Goal: Task Accomplishment & Management: Complete application form

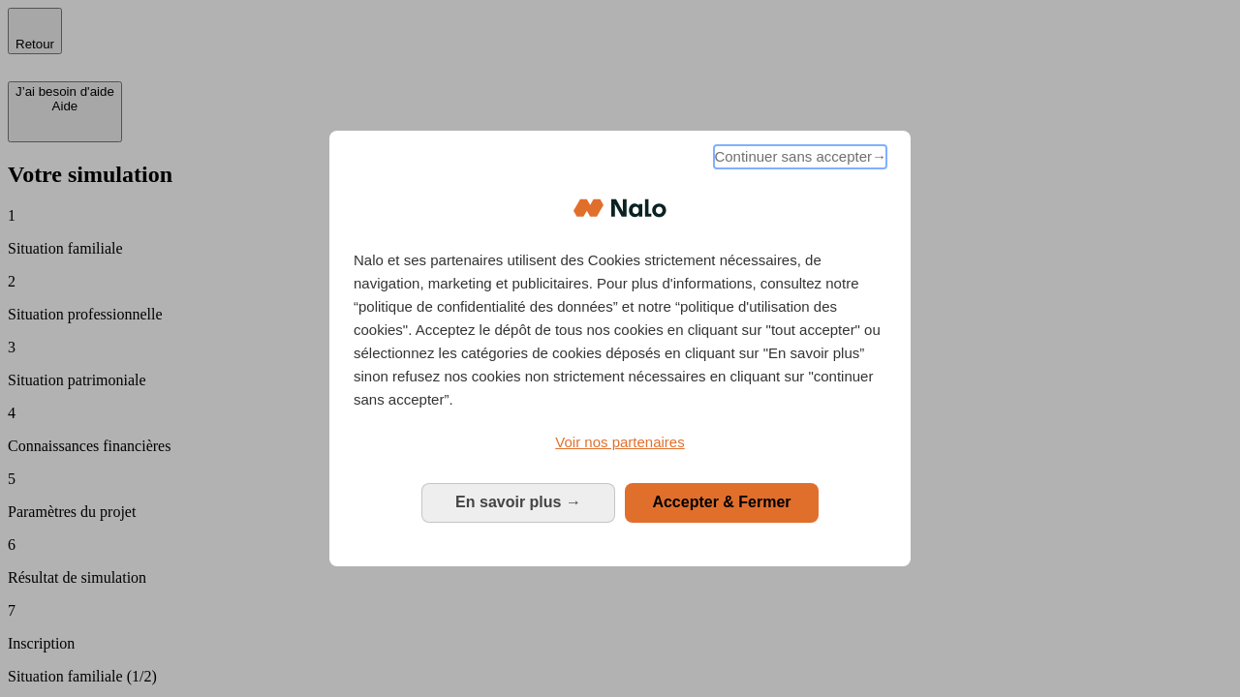
click at [798, 160] on span "Continuer sans accepter →" at bounding box center [800, 156] width 172 height 23
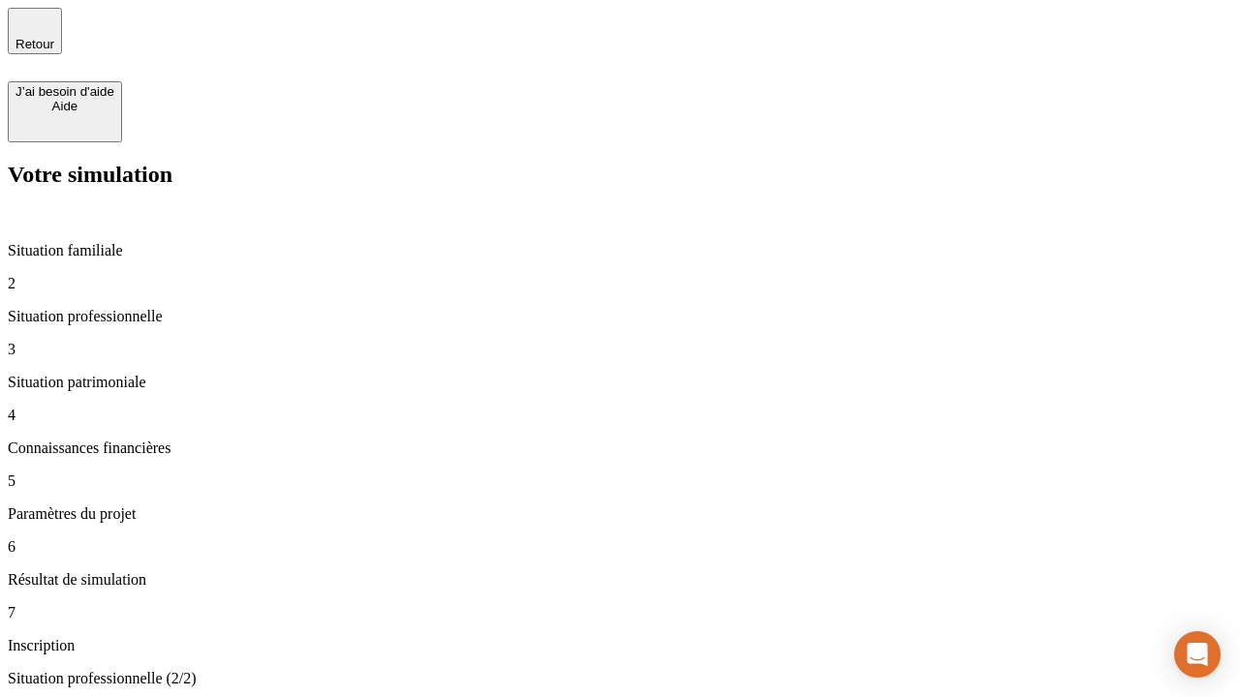
type input "30 000"
type input "1 000"
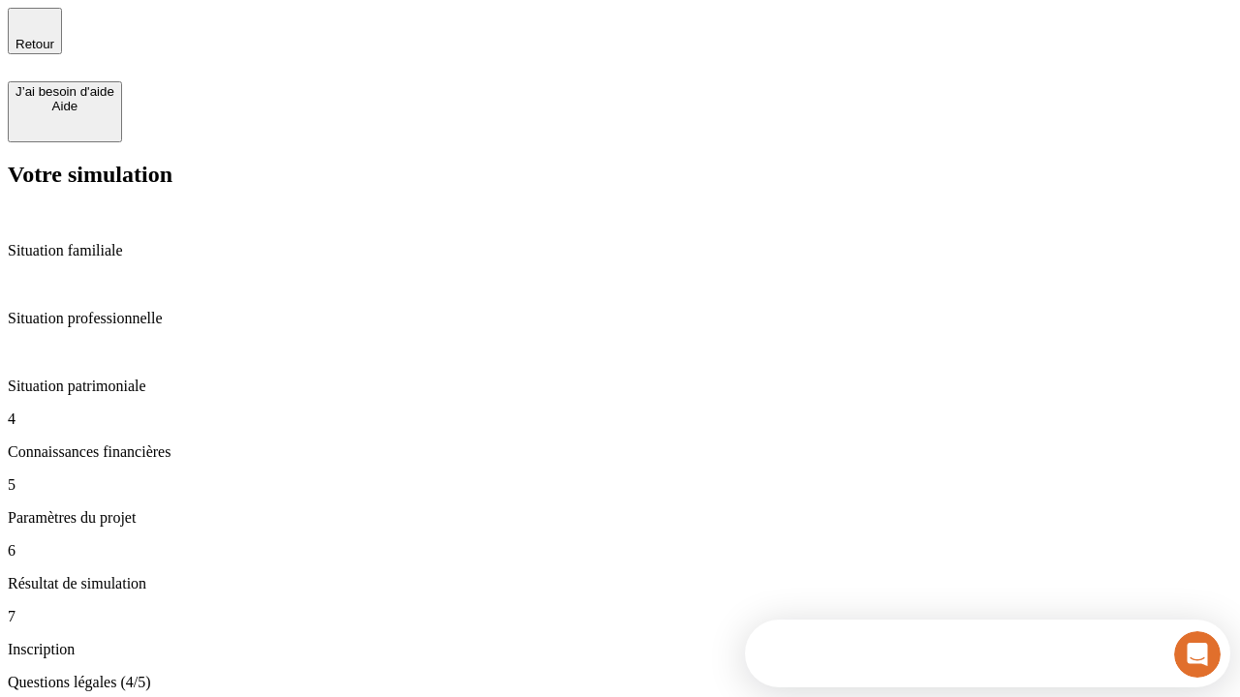
scroll to position [17, 0]
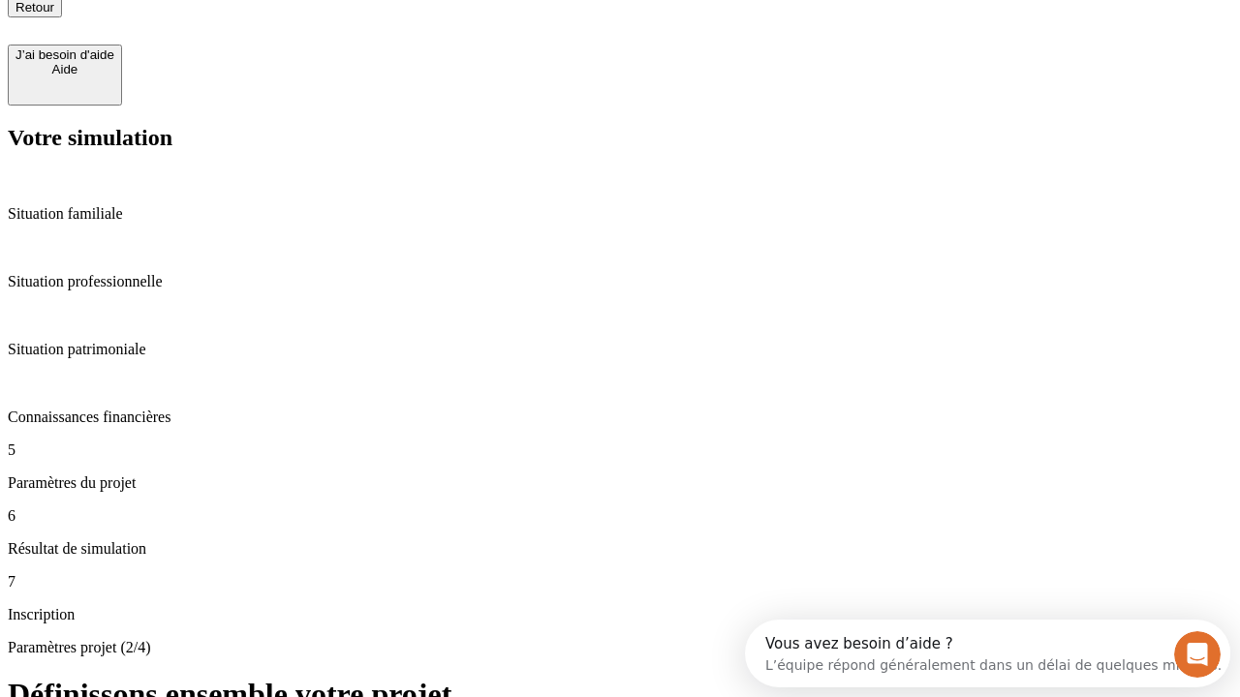
type input "40"
type input "64"
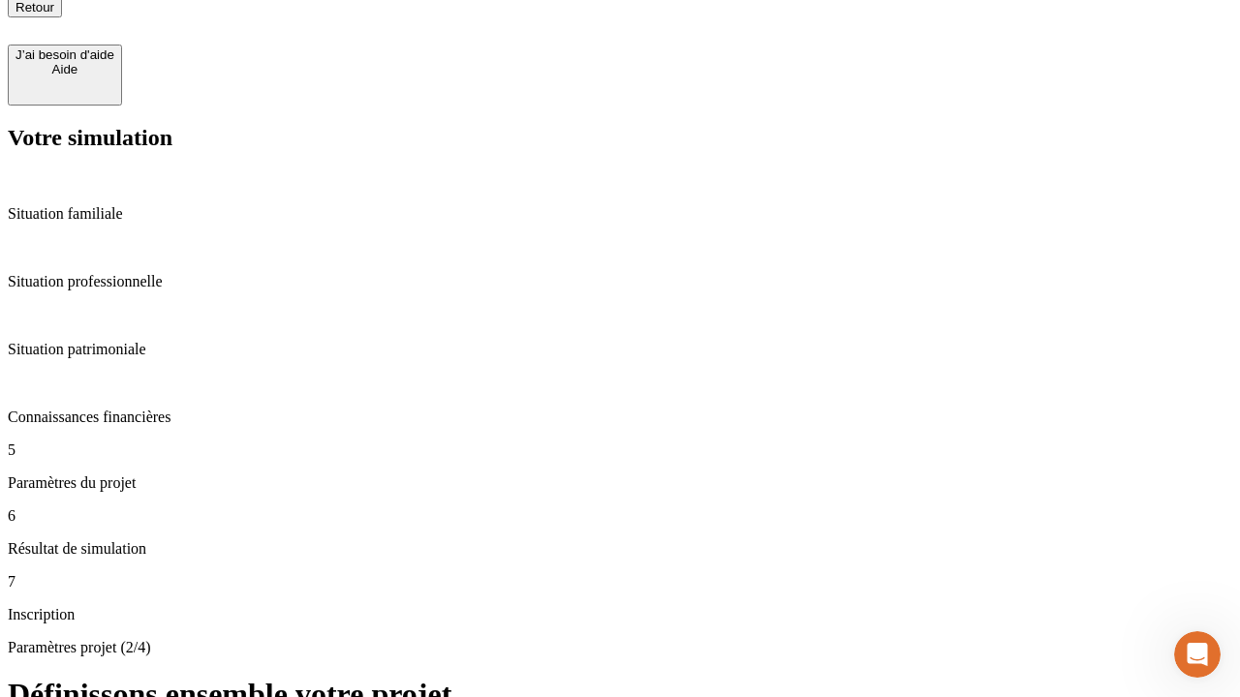
type input "200 000"
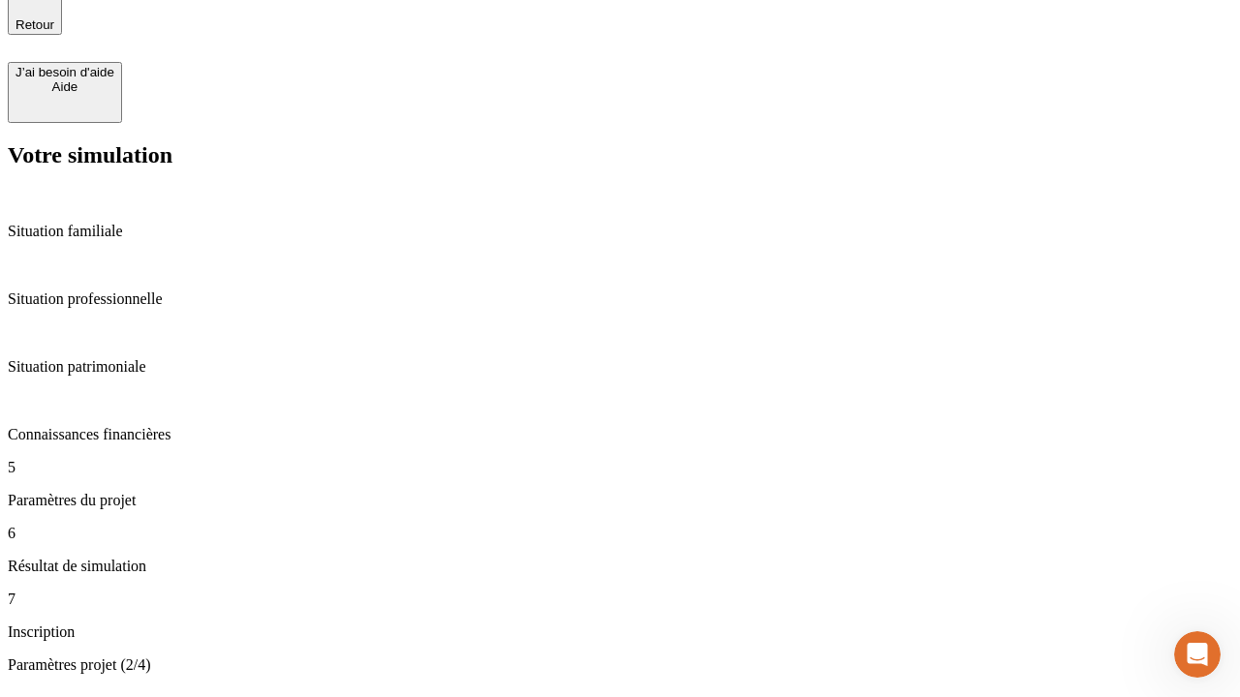
type input "640"
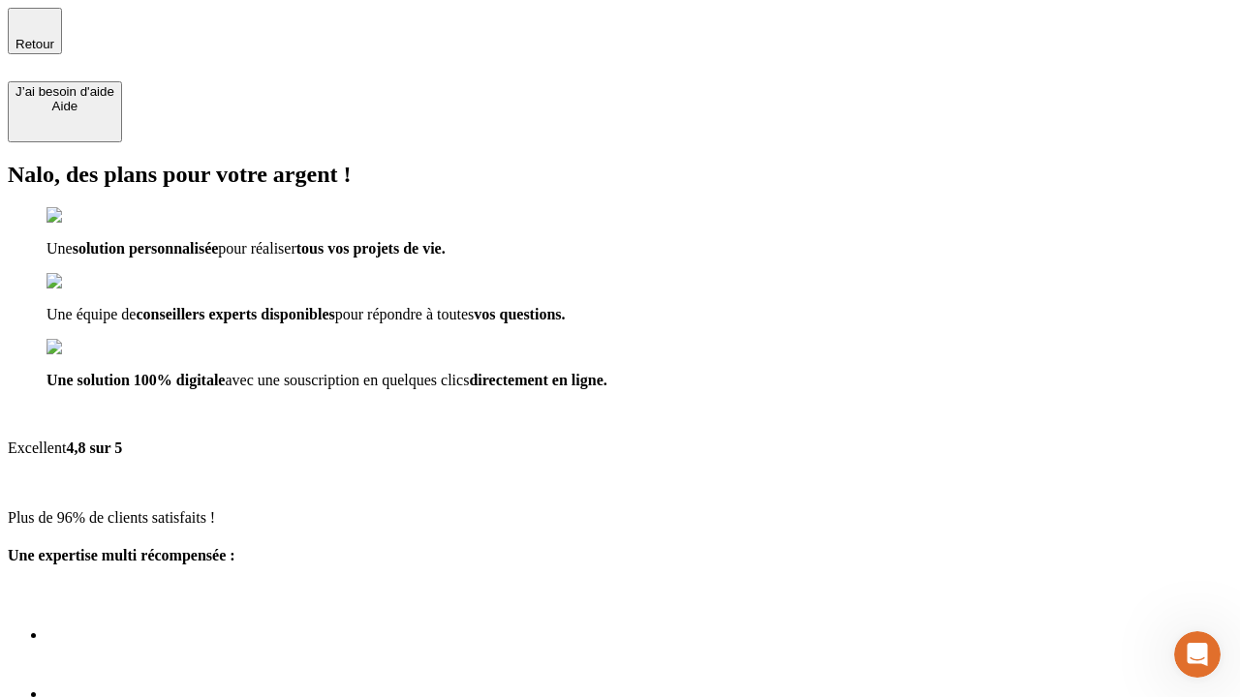
type input "[EMAIL_ADDRESS][DOMAIN_NAME]"
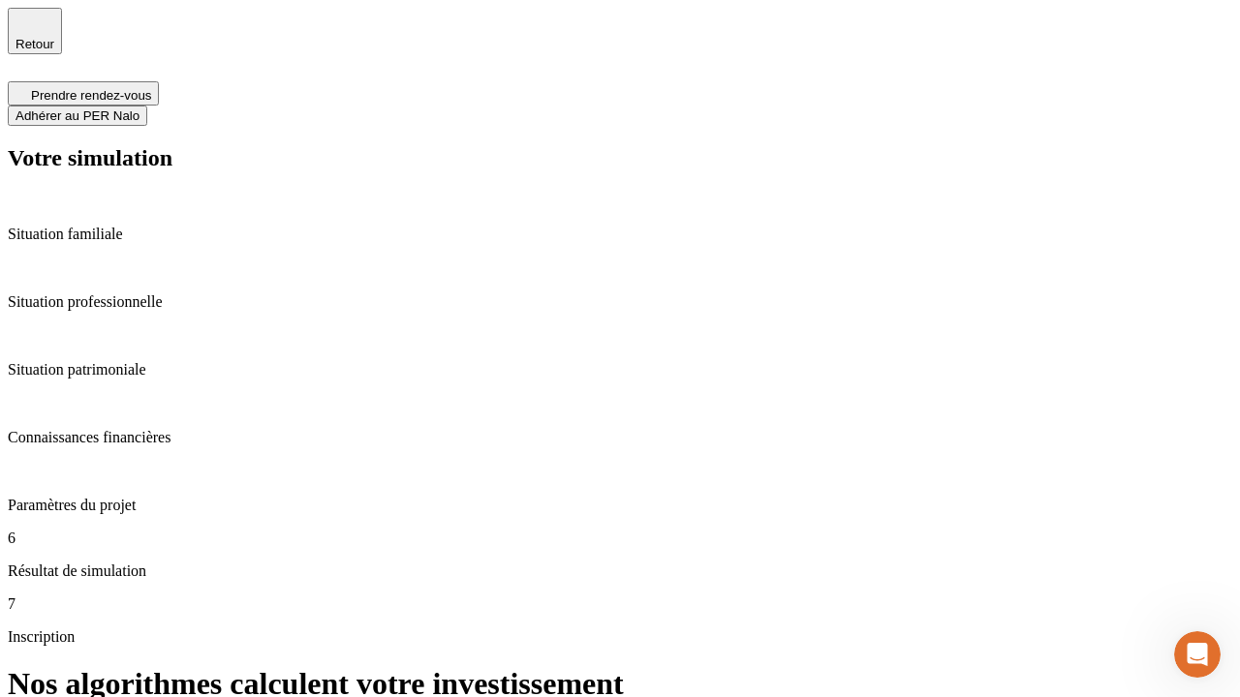
scroll to position [8, 0]
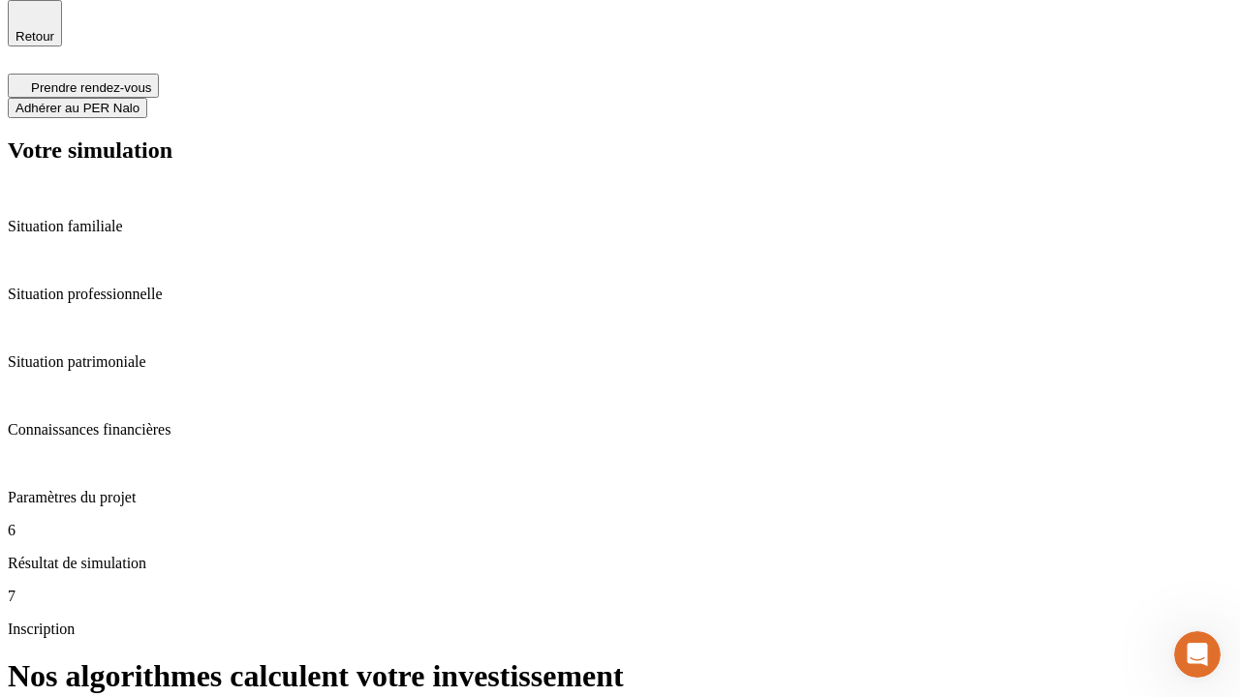
click at [139, 101] on span "Adhérer au PER Nalo" at bounding box center [77, 108] width 124 height 15
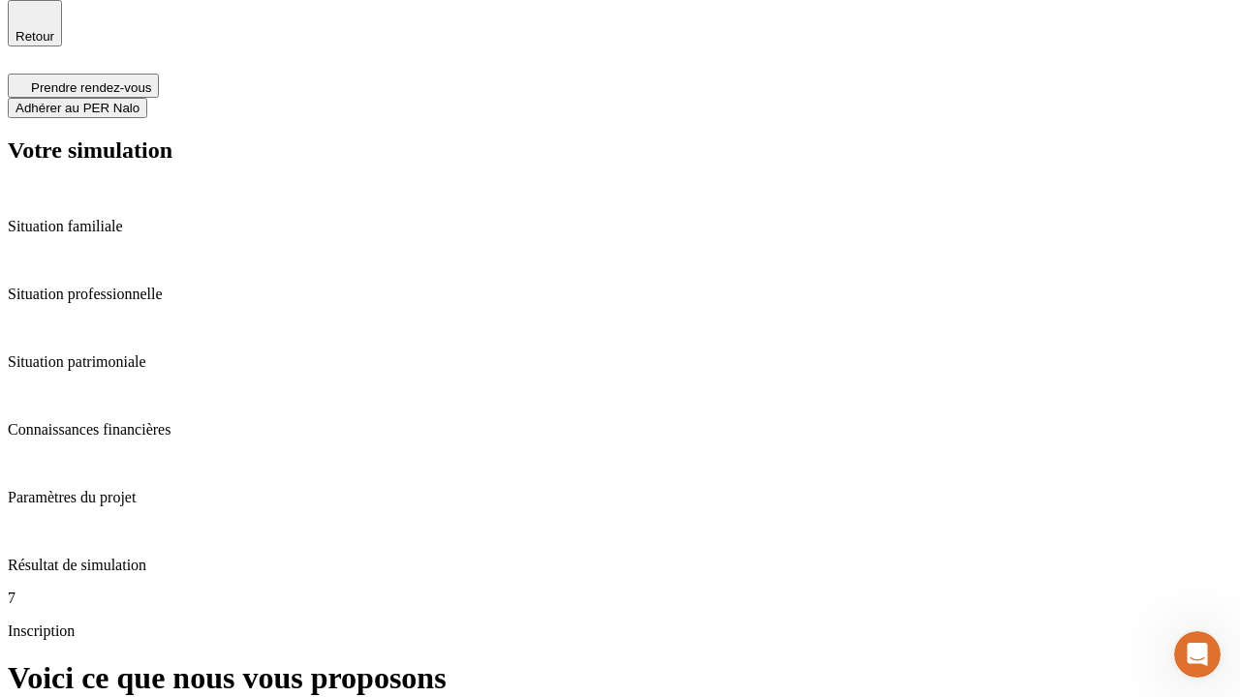
scroll to position [0, 0]
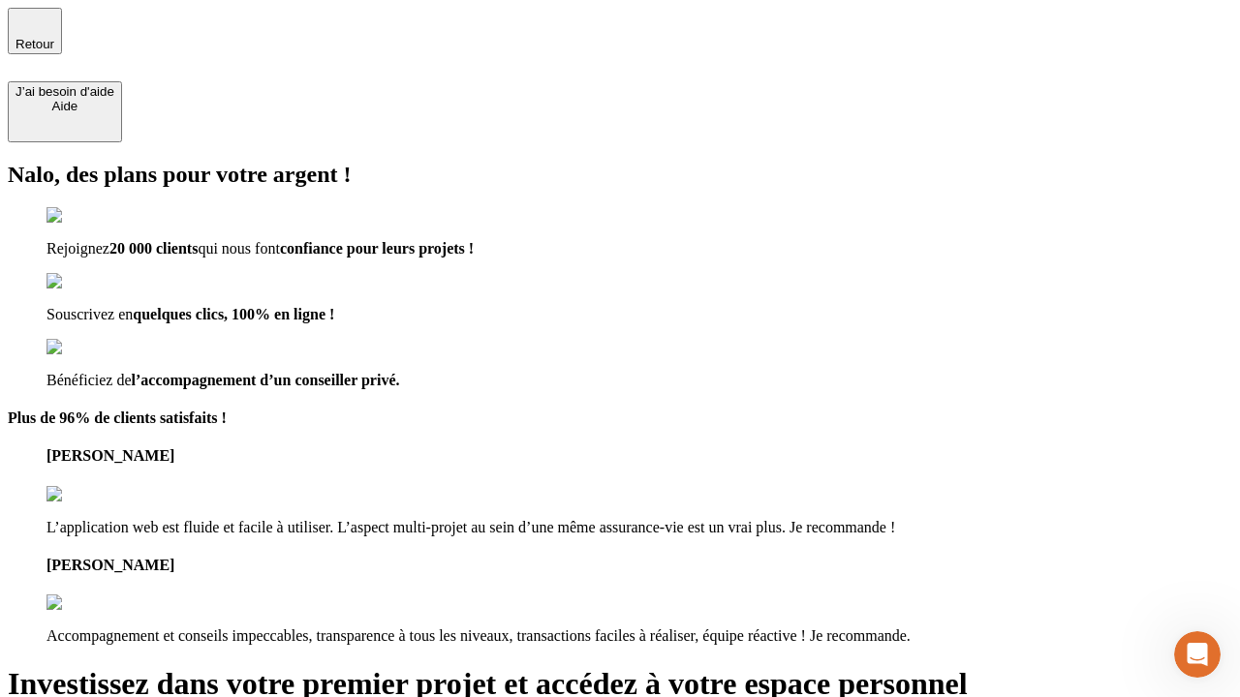
type input "[PERSON_NAME][EMAIL_ADDRESS][DOMAIN_NAME]"
